Goal: Information Seeking & Learning: Learn about a topic

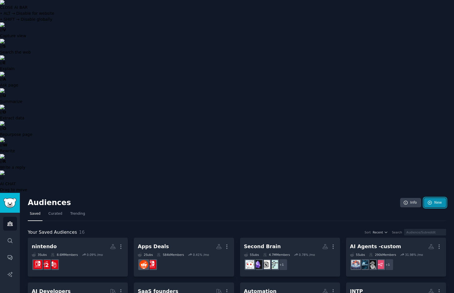
click at [432, 200] on icon at bounding box center [430, 202] width 5 height 5
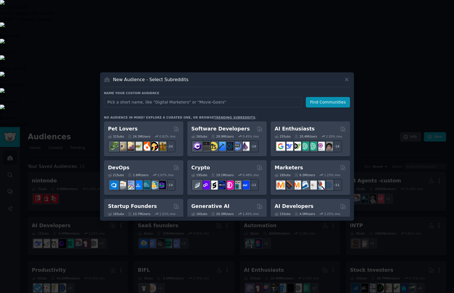
click at [184, 103] on input "text" at bounding box center [203, 102] width 198 height 10
type input "https://www.reddit.com/r/erectiledysfunction/"
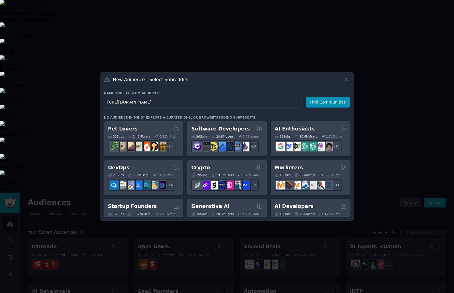
drag, startPoint x: 206, startPoint y: 103, endPoint x: 96, endPoint y: 94, distance: 110.9
click at [96, 94] on div "​ New Audience - Select Subreddits Name your custom audience Audience Name http…" at bounding box center [227, 146] width 450 height 293
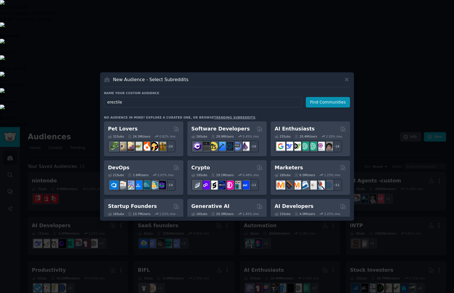
type input "erectile"
click button "Find Communities" at bounding box center [328, 102] width 44 height 10
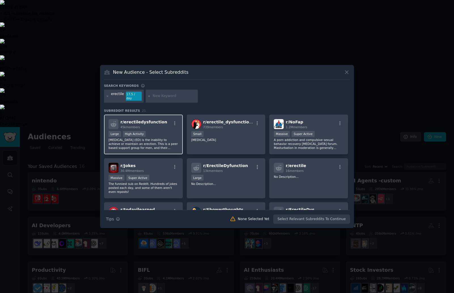
click at [166, 140] on p "Erectile Dysfunction (ED) is the inability to achieve or maintain an erection. …" at bounding box center [144, 144] width 70 height 12
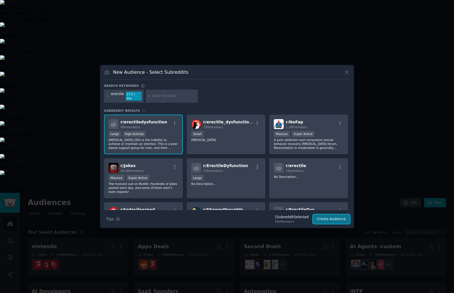
click at [332, 216] on button "Create Audience" at bounding box center [331, 219] width 37 height 10
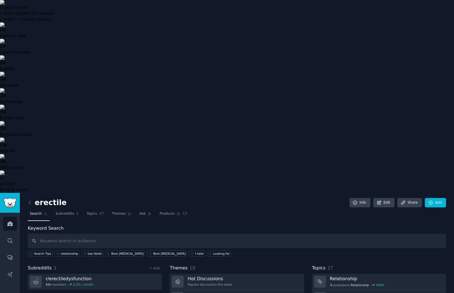
click at [54, 198] on h2 "erectile" at bounding box center [47, 202] width 39 height 9
click at [390, 198] on link "Edit" at bounding box center [383, 203] width 21 height 10
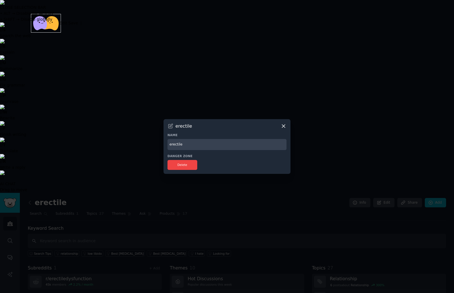
click at [176, 143] on input "erectile" at bounding box center [227, 144] width 119 height 11
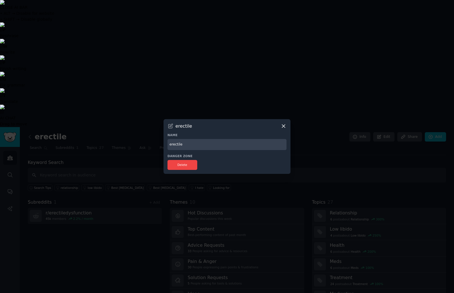
click at [176, 143] on input "erectile" at bounding box center [227, 144] width 119 height 11
type input "S"
type input "ED"
click at [177, 165] on button "Delete" at bounding box center [183, 165] width 30 height 10
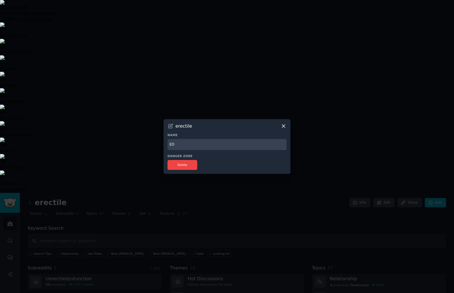
click at [257, 146] on input "ED" at bounding box center [227, 144] width 119 height 11
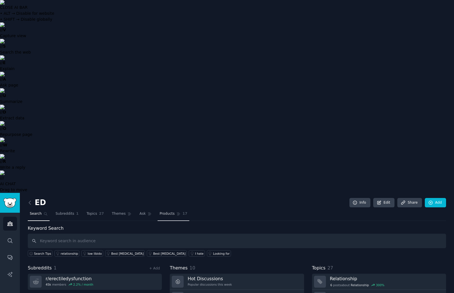
click at [160, 211] on span "Products" at bounding box center [167, 213] width 15 height 5
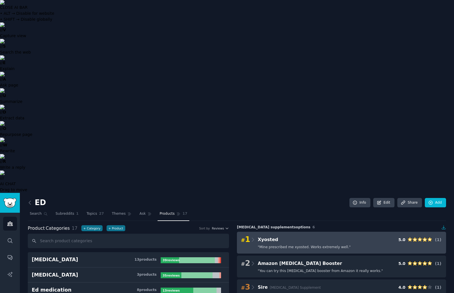
click at [354, 236] on div "# 1 Xyosted 5.0 ( 1 )" at bounding box center [341, 240] width 201 height 8
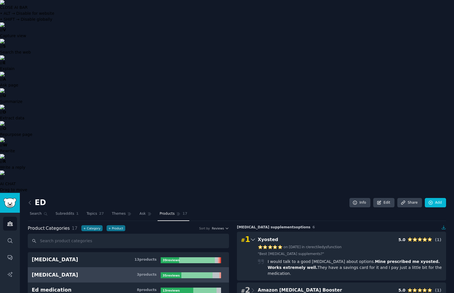
click at [112, 271] on h3 "Cialis 3 product s" at bounding box center [96, 274] width 129 height 7
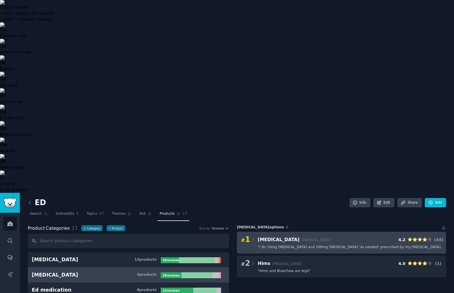
click at [324, 236] on div "# 1 Cialis Tadalafil 4.2 ( 34 )" at bounding box center [341, 240] width 201 height 8
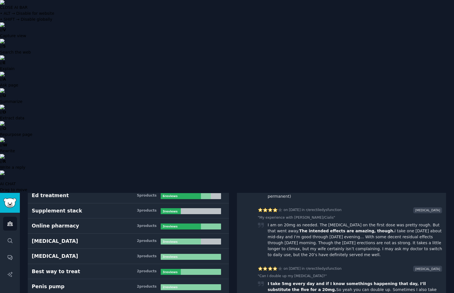
scroll to position [132, 0]
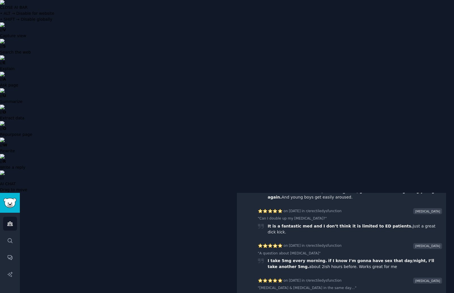
scroll to position [0, 0]
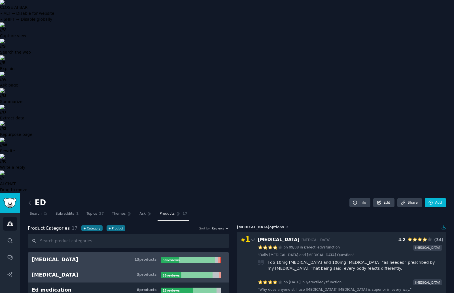
click at [47, 256] on div "Tadalafil" at bounding box center [55, 259] width 47 height 7
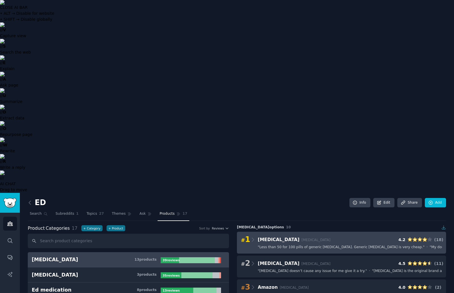
click at [319, 245] on span "" Less than 50 for 100 pills of generic Cialis. Generic Cialis is very cheap. "" at bounding box center [341, 247] width 167 height 5
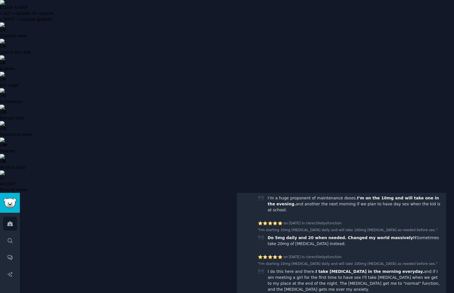
scroll to position [536, 0]
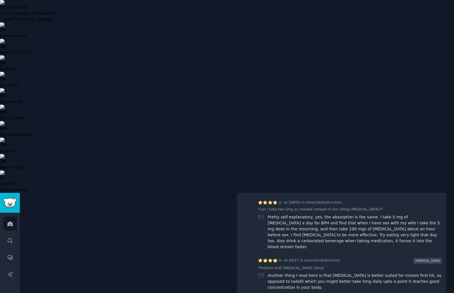
scroll to position [588, 0]
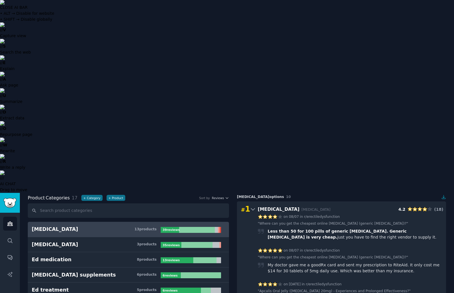
scroll to position [0, 0]
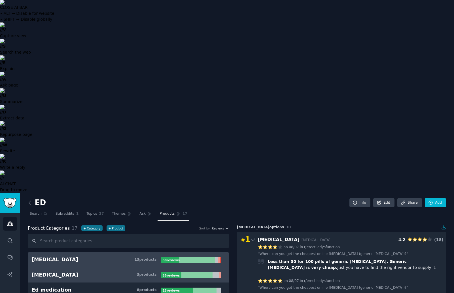
click at [62, 271] on h3 "Cialis 3 product s" at bounding box center [96, 274] width 129 height 7
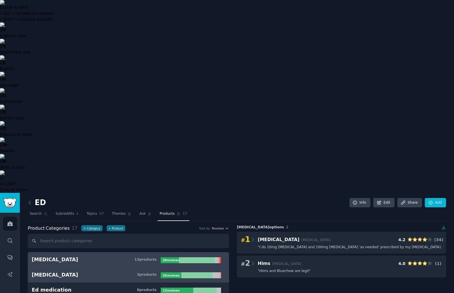
click at [94, 256] on h3 "Tadalafil 13 product s" at bounding box center [96, 259] width 129 height 7
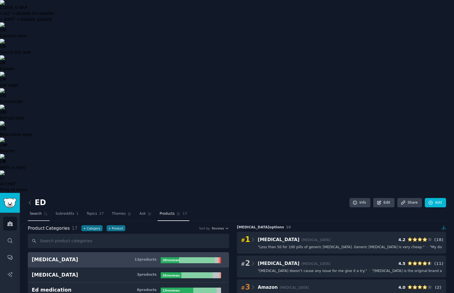
click at [36, 211] on span "Search" at bounding box center [36, 213] width 12 height 5
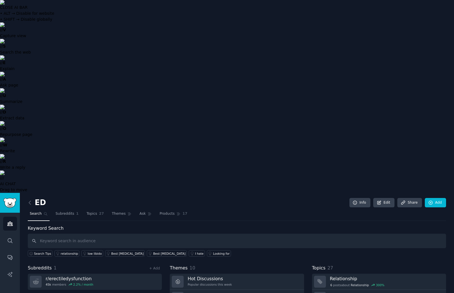
click at [120, 234] on input "text" at bounding box center [237, 241] width 419 height 14
type input "[MEDICAL_DATA]"
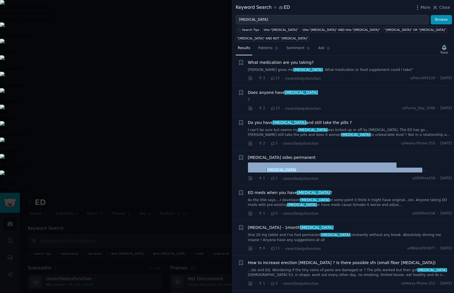
scroll to position [153, 0]
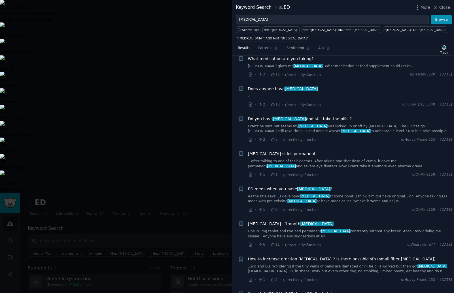
click at [166, 226] on div at bounding box center [227, 146] width 454 height 293
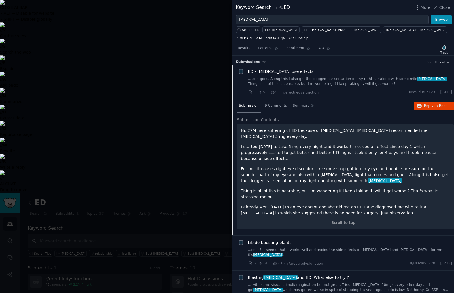
click at [183, 230] on div at bounding box center [227, 146] width 454 height 293
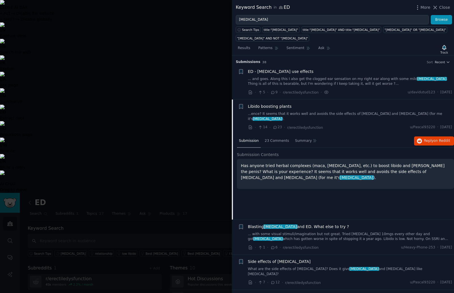
drag, startPoint x: 196, startPoint y: 22, endPoint x: 191, endPoint y: 13, distance: 9.8
click at [196, 22] on div at bounding box center [227, 146] width 454 height 293
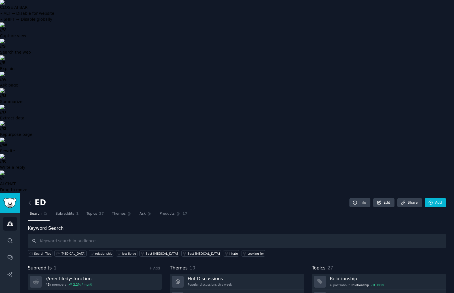
click at [256, 209] on nav "Search Subreddits 1 Topics 27 Themes Ask Products 17" at bounding box center [237, 215] width 419 height 12
click at [29, 200] on icon at bounding box center [30, 203] width 6 height 6
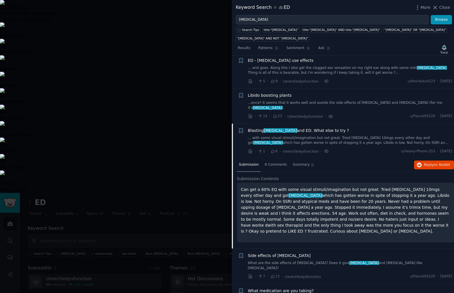
scroll to position [15, 0]
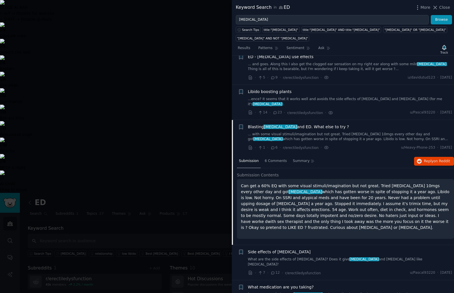
click at [351, 209] on p "Can get a 60% EQ with some visual stimuli/imagination but not great. Tried cial…" at bounding box center [345, 207] width 209 height 48
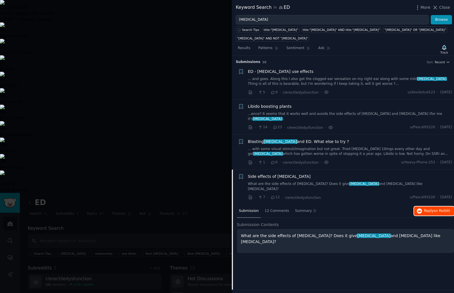
click at [428, 208] on span "Reply on Reddit" at bounding box center [437, 210] width 26 height 5
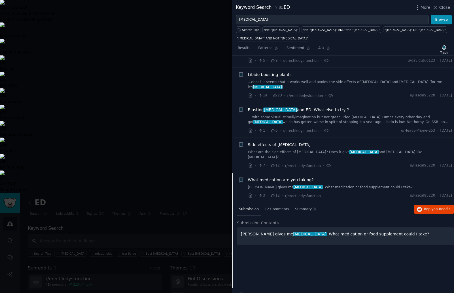
scroll to position [49, 0]
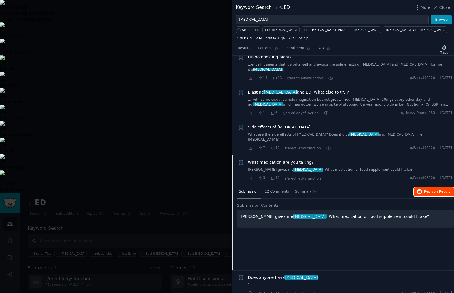
click at [434, 189] on span "on Reddit" at bounding box center [442, 191] width 16 height 4
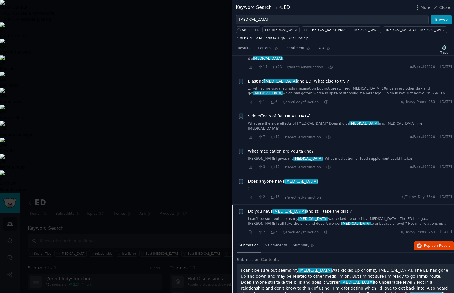
scroll to position [89, 0]
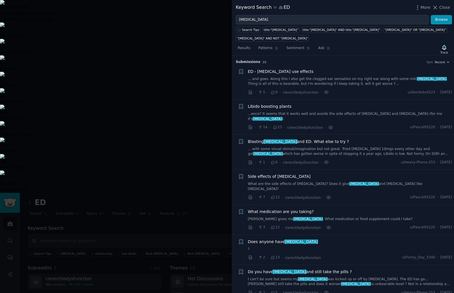
click at [356, 147] on link "... with some visual stimuli/imagination but not great. Tried [MEDICAL_DATA] 10…" at bounding box center [350, 152] width 204 height 10
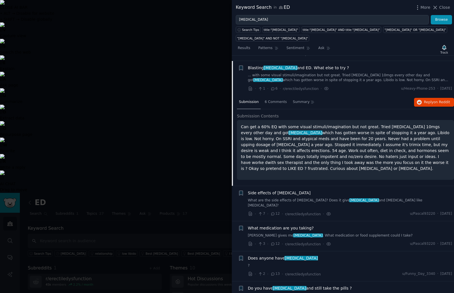
scroll to position [74, 0]
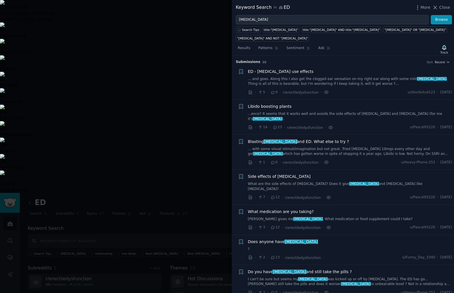
click at [340, 147] on link "... with some visual stimuli/imagination but not great. Tried [MEDICAL_DATA] 10…" at bounding box center [350, 152] width 204 height 10
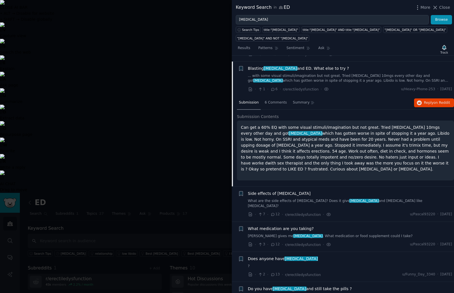
scroll to position [74, 0]
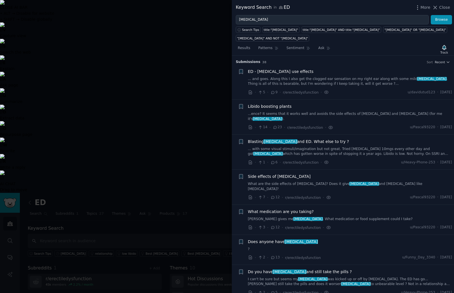
click at [337, 147] on link "... with some visual stimuli/imagination but not great. Tried [MEDICAL_DATA] 10…" at bounding box center [350, 152] width 204 height 10
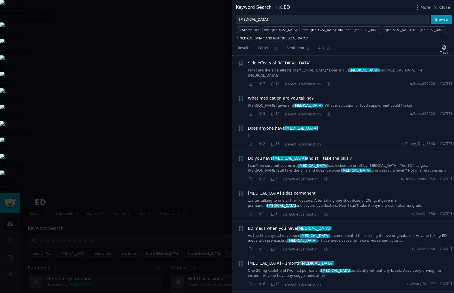
scroll to position [407, 0]
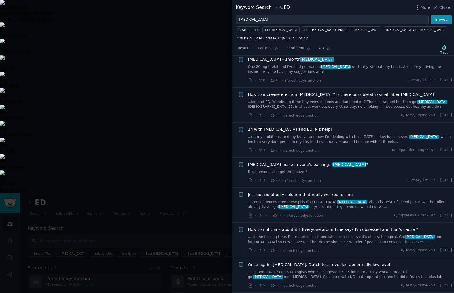
click at [330, 162] on div "Cialis make anyone's ear ring... tinnitus ? Does anyone else get the above ?" at bounding box center [350, 168] width 204 height 13
click at [281, 162] on span "Cialis make anyone's ear ring... tinnitus ?" at bounding box center [308, 165] width 120 height 6
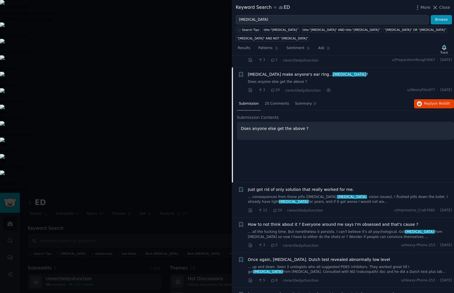
scroll to position [409, 0]
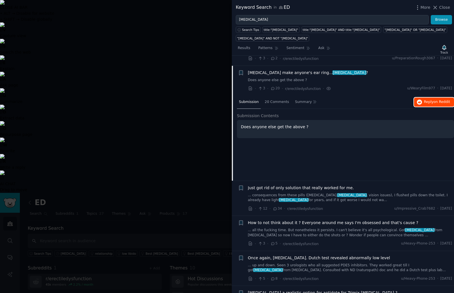
click at [428, 100] on span "Reply on Reddit" at bounding box center [437, 102] width 26 height 5
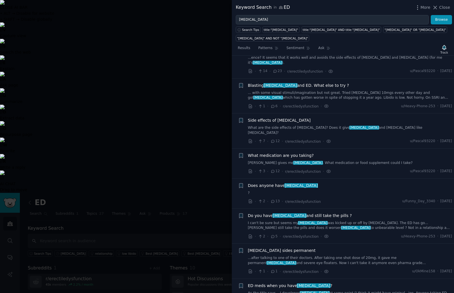
scroll to position [0, 0]
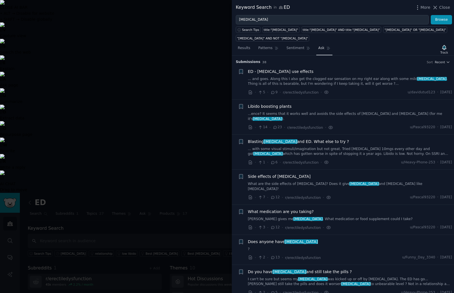
click at [321, 46] on span "Ask" at bounding box center [321, 48] width 6 height 5
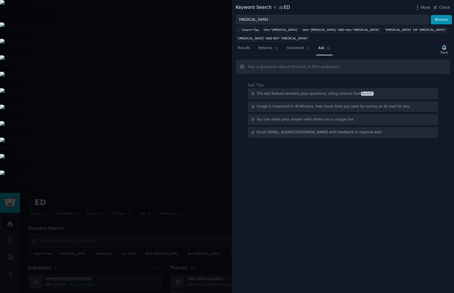
click at [296, 60] on input "text" at bounding box center [343, 67] width 214 height 14
click at [325, 60] on input "text" at bounding box center [343, 67] width 214 height 14
click at [283, 60] on input "text" at bounding box center [343, 67] width 214 height 14
type input "which do not have tinnitus effect"
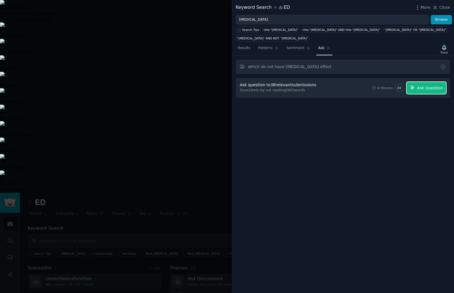
click at [419, 85] on span "Ask Question" at bounding box center [430, 88] width 26 height 6
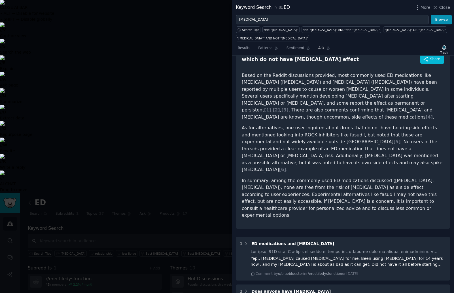
scroll to position [33, 0]
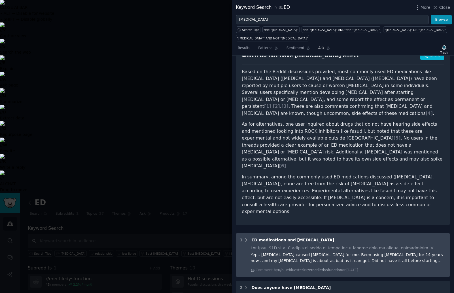
click at [333, 252] on div "Yep.. Cialis caused tinnitus for me. Been using Cialis for 14 years now.. and m…" at bounding box center [349, 258] width 196 height 12
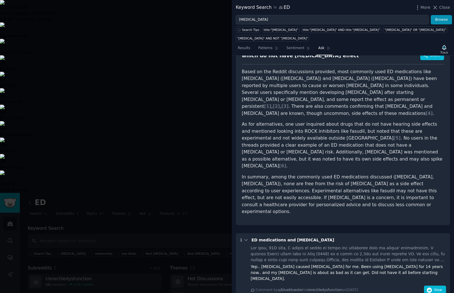
scroll to position [40, 0]
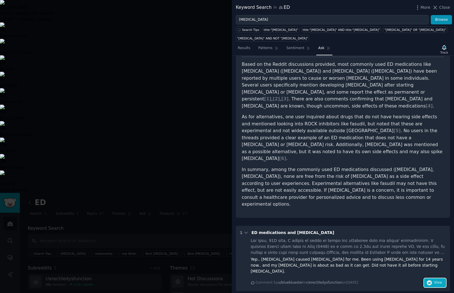
click at [431, 278] on button "View" at bounding box center [435, 282] width 22 height 9
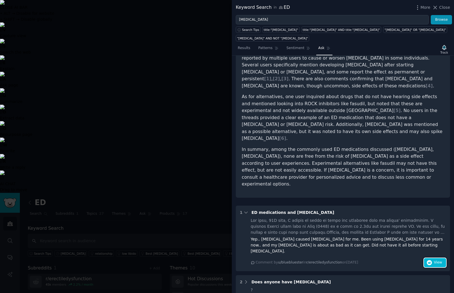
scroll to position [138, 0]
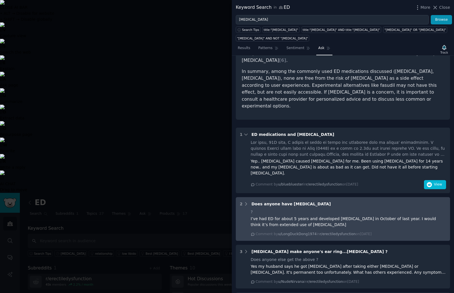
click at [375, 216] on div "I’ve had ED for about 5 years and developed tinnitus in October of last year. I…" at bounding box center [349, 222] width 196 height 12
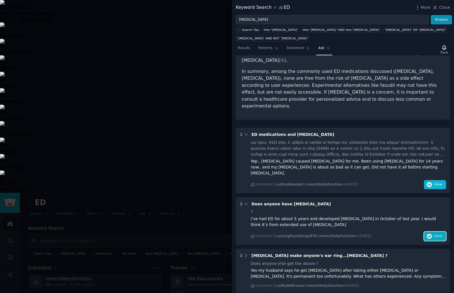
click at [434, 234] on span "View" at bounding box center [438, 236] width 8 height 5
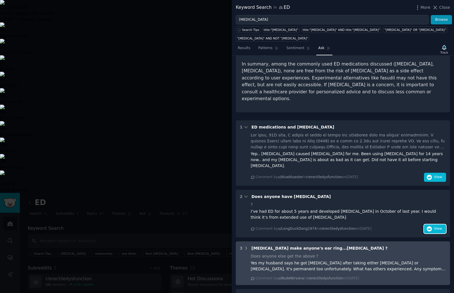
scroll to position [158, 0]
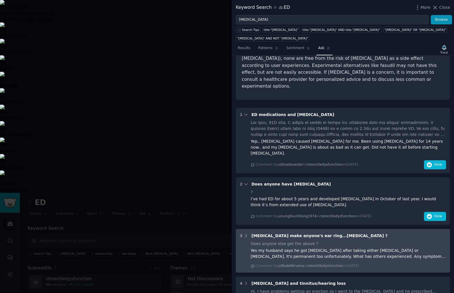
click at [369, 241] on div "Does anyone else get the above ?" at bounding box center [349, 244] width 196 height 6
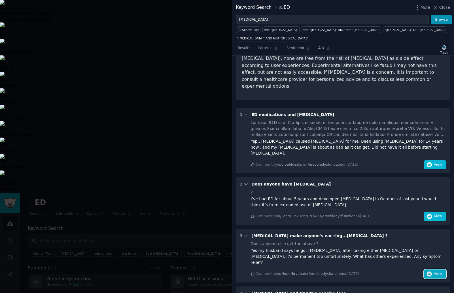
click at [430, 271] on icon "button" at bounding box center [429, 273] width 5 height 5
